Goal: Task Accomplishment & Management: Manage account settings

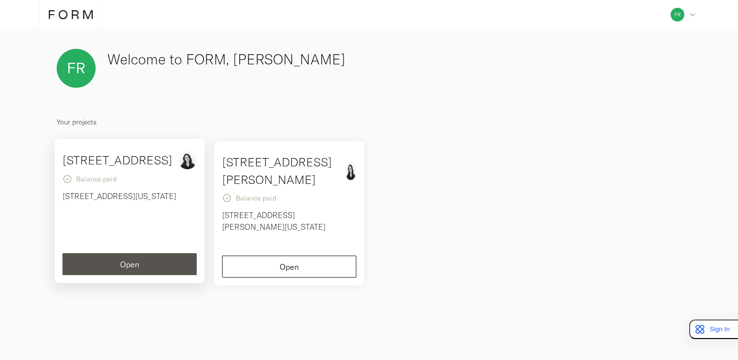
click at [118, 264] on div "Open" at bounding box center [130, 265] width 118 height 8
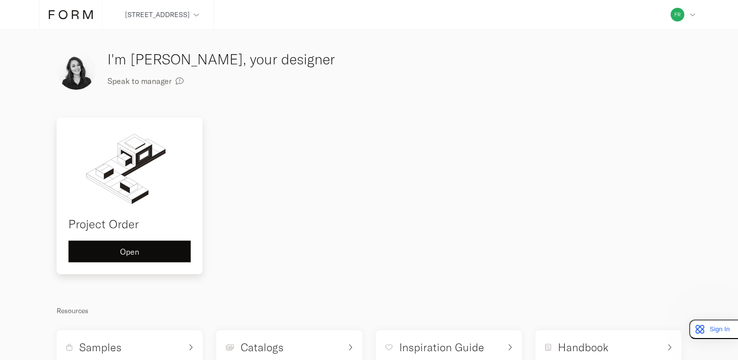
click at [126, 249] on span "Open" at bounding box center [129, 252] width 19 height 8
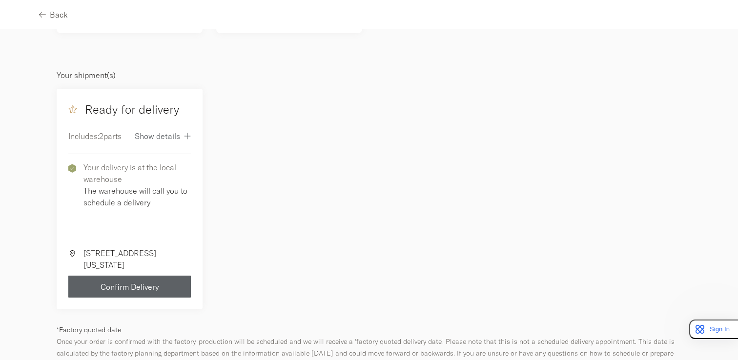
scroll to position [131, 0]
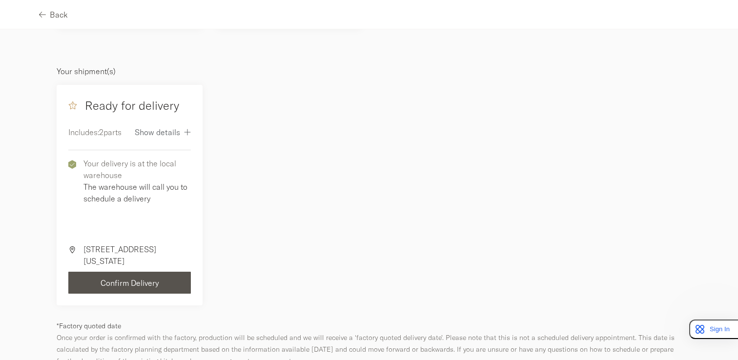
click at [139, 277] on button "Confirm Delivery" at bounding box center [129, 283] width 122 height 22
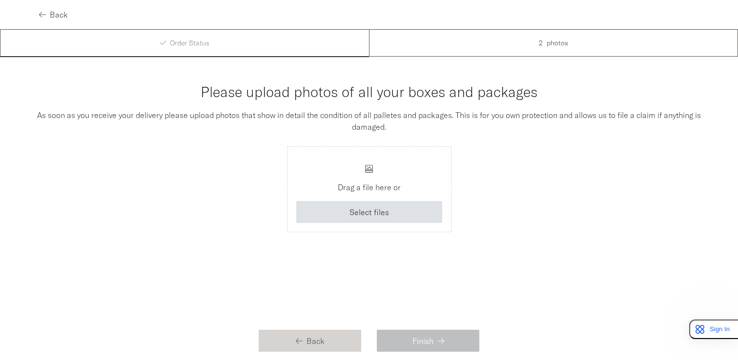
click at [313, 343] on span "Back" at bounding box center [315, 341] width 18 height 8
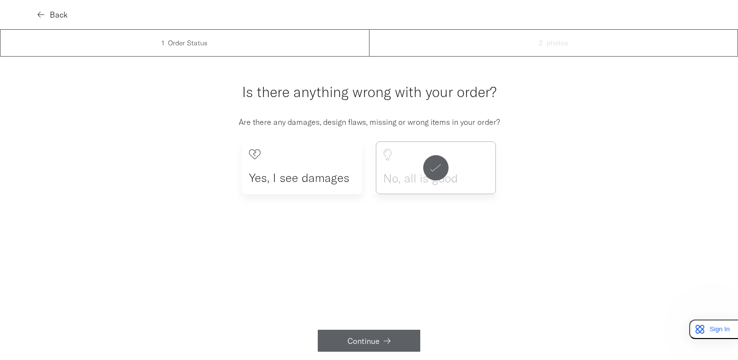
click at [56, 12] on span "Back" at bounding box center [59, 15] width 18 height 8
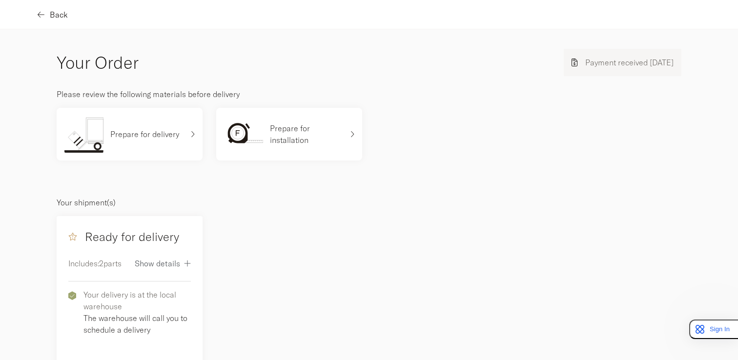
click at [52, 16] on span "Back" at bounding box center [59, 15] width 18 height 8
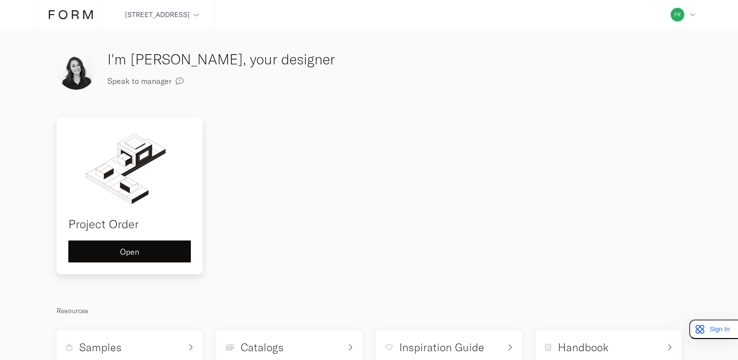
click at [131, 222] on h4 "Project Order" at bounding box center [129, 224] width 122 height 18
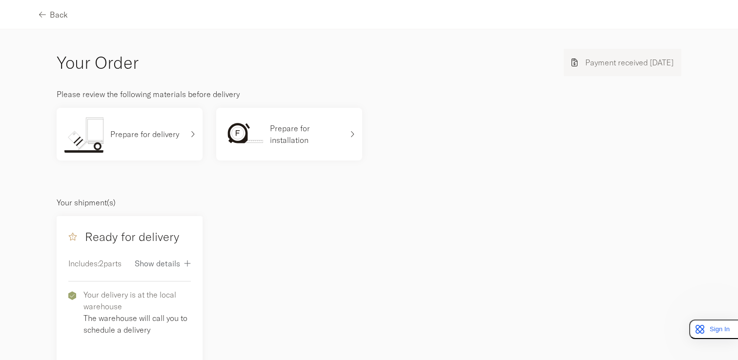
scroll to position [6, 0]
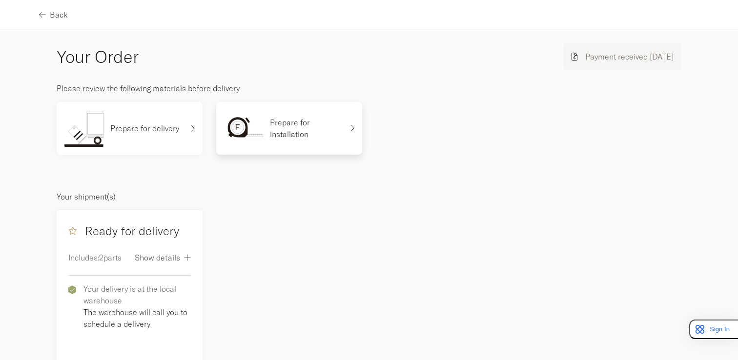
click at [285, 123] on p "Prepare for installation" at bounding box center [306, 128] width 73 height 23
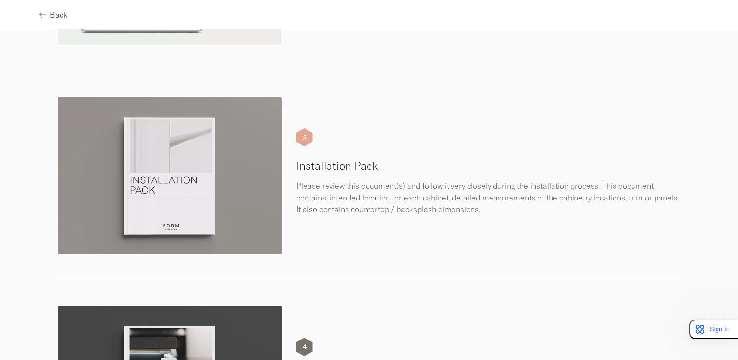
scroll to position [452, 0]
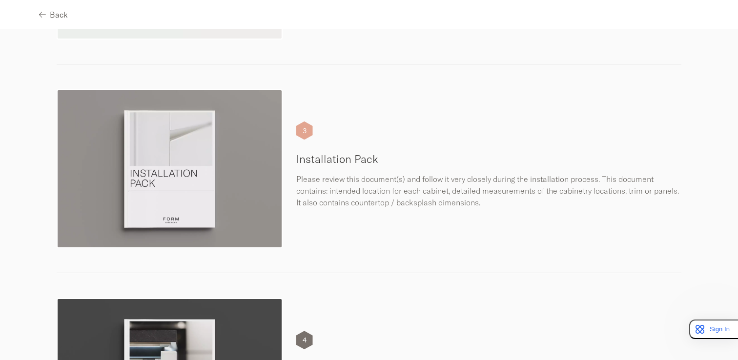
click at [201, 148] on img at bounding box center [170, 168] width 226 height 159
click at [302, 128] on div "3" at bounding box center [304, 130] width 17 height 19
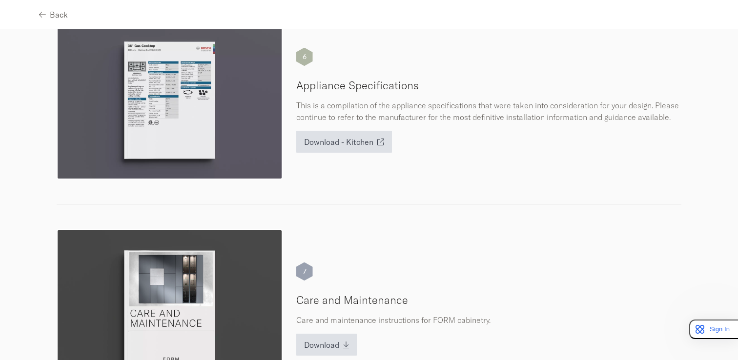
scroll to position [1149, 0]
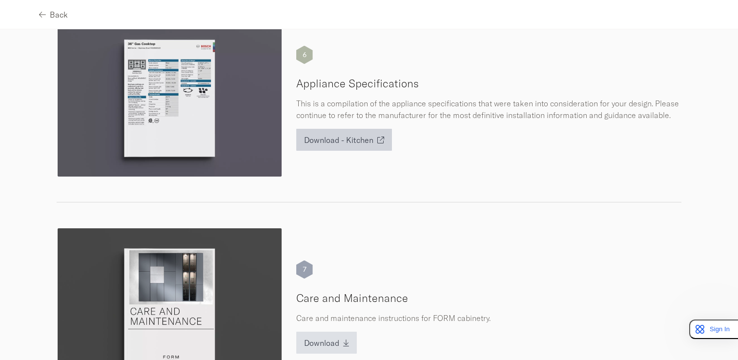
click at [327, 151] on button "Download - Kitchen" at bounding box center [344, 140] width 96 height 22
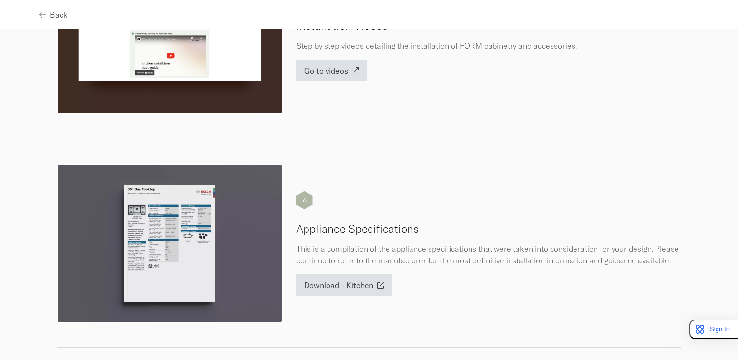
scroll to position [1006, 0]
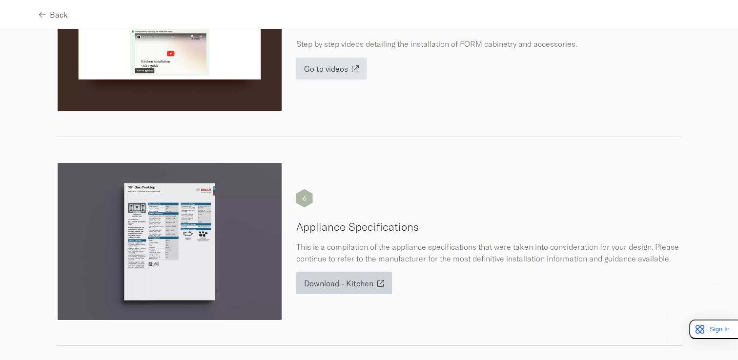
click at [343, 285] on span "Download - Kitchen" at bounding box center [338, 284] width 69 height 8
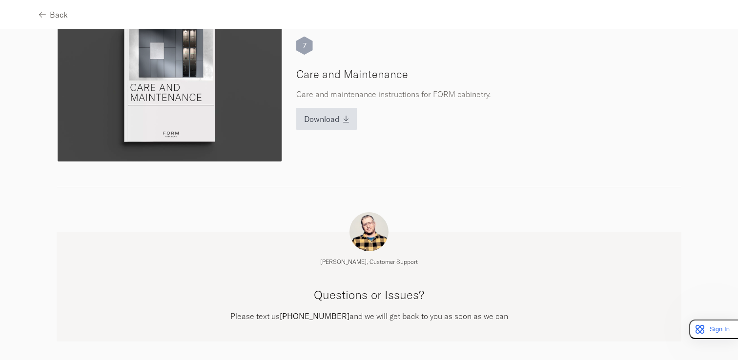
scroll to position [1379, 0]
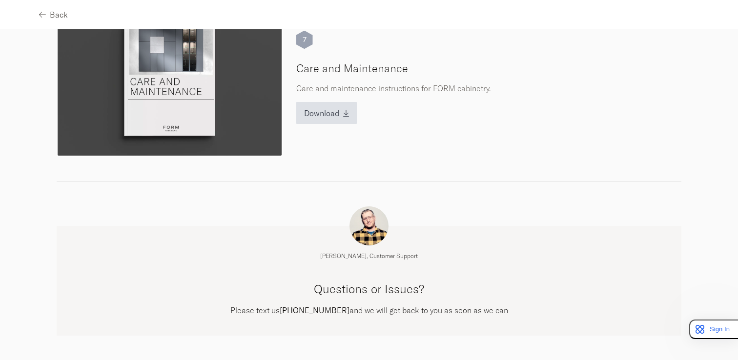
scroll to position [462, 0]
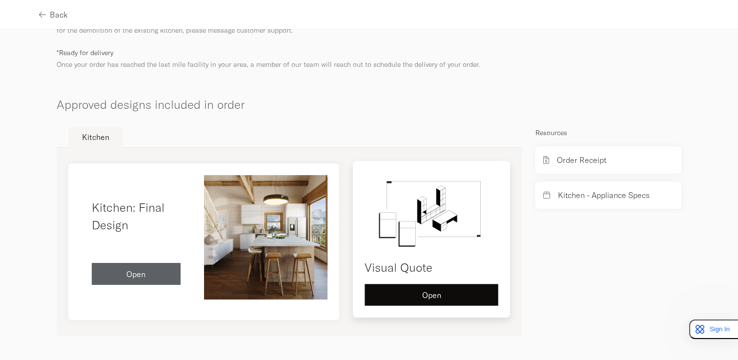
click at [430, 294] on span "Open" at bounding box center [431, 295] width 19 height 8
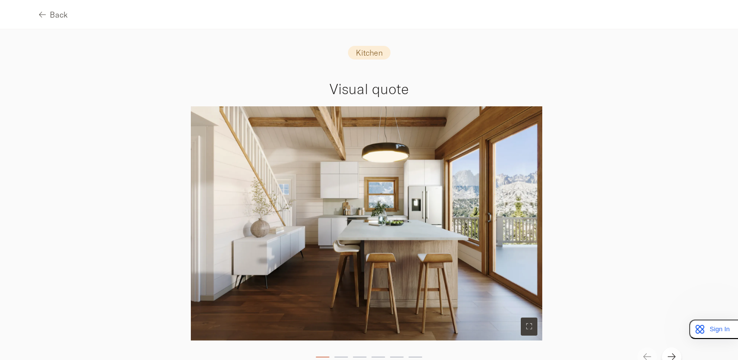
click at [526, 325] on icon at bounding box center [529, 326] width 6 height 7
